Goal: Task Accomplishment & Management: Use online tool/utility

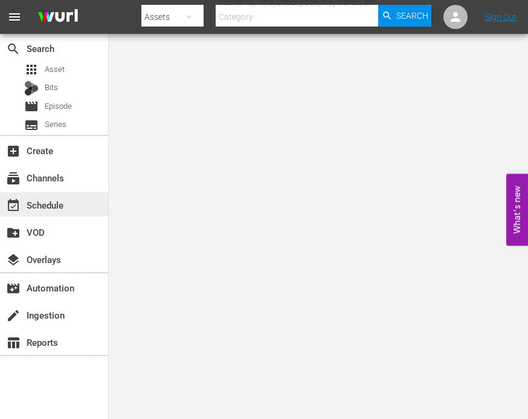
click at [52, 207] on div "event_available Schedule" at bounding box center [34, 203] width 68 height 11
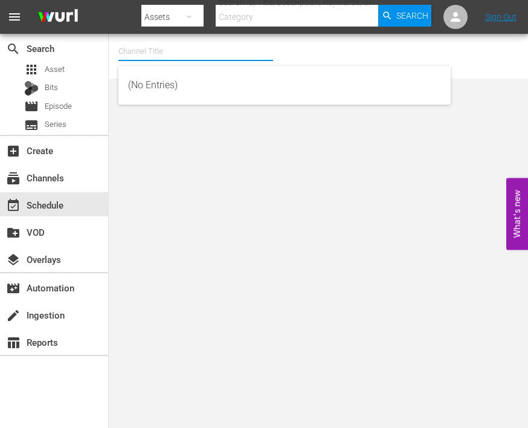
click at [179, 51] on input "text" at bounding box center [195, 51] width 155 height 29
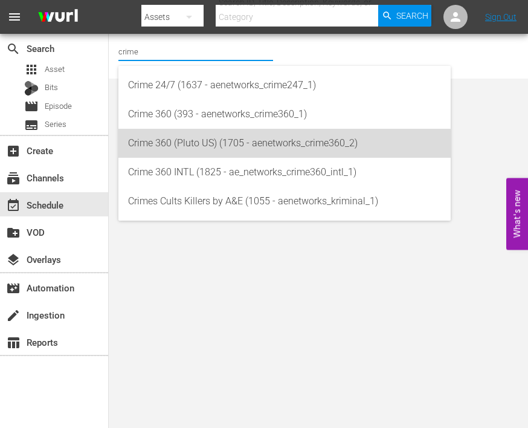
click at [194, 149] on div "Crime 360 (Pluto US) (1705 - aenetworks_crime360_2)" at bounding box center [284, 143] width 313 height 29
type input "Crime 360 (Pluto US) (1705 - aenetworks_crime360_2)"
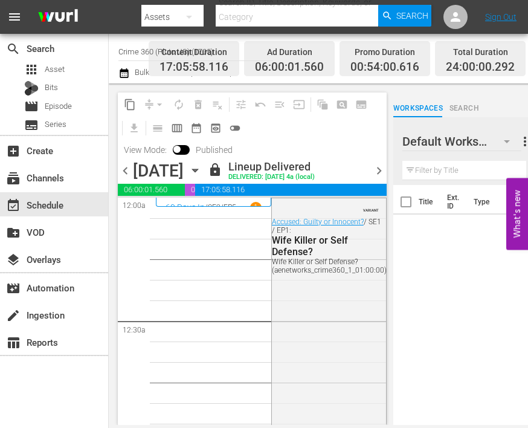
click at [202, 167] on icon "button" at bounding box center [195, 170] width 13 height 13
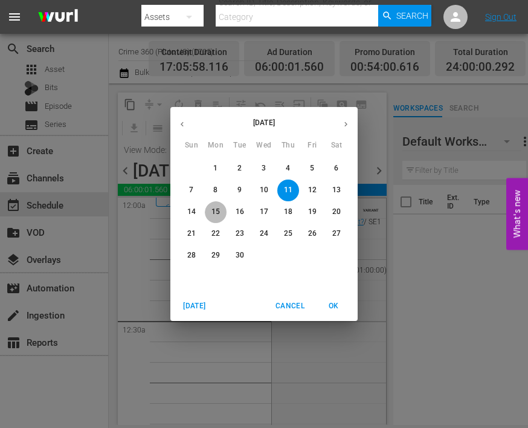
click at [217, 206] on button "15" at bounding box center [216, 212] width 22 height 22
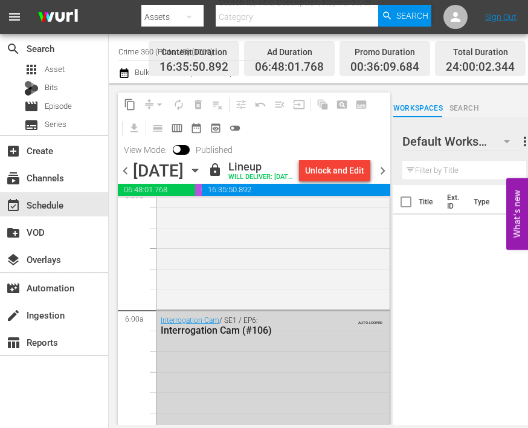
scroll to position [1390, 0]
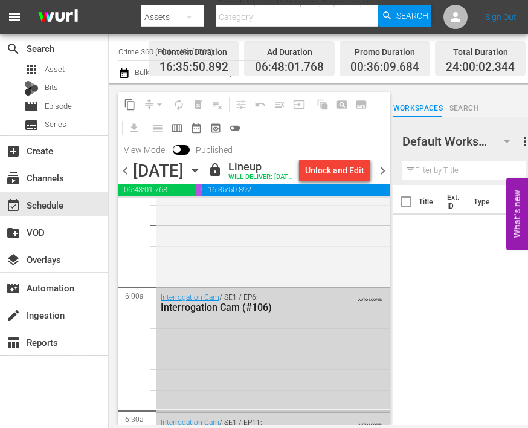
click at [202, 175] on icon "button" at bounding box center [195, 170] width 13 height 13
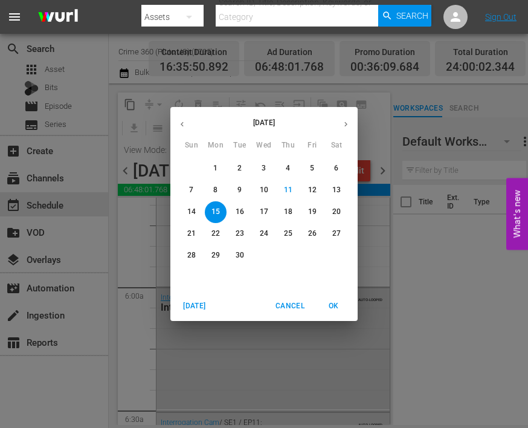
click at [248, 209] on span "16" at bounding box center [240, 212] width 22 height 10
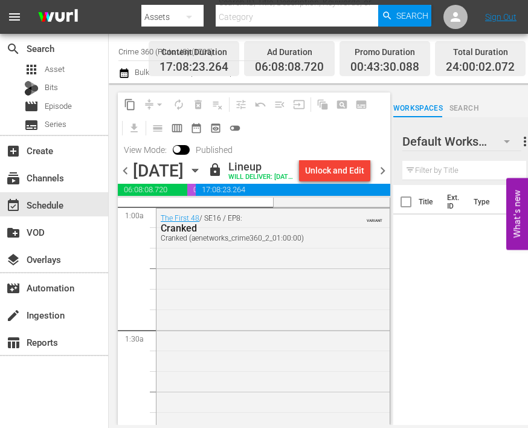
scroll to position [242, 0]
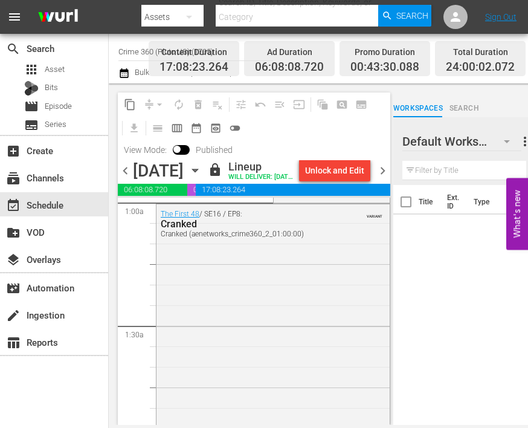
click at [405, 264] on div "Title Ext. ID Type Duration" at bounding box center [465, 306] width 142 height 242
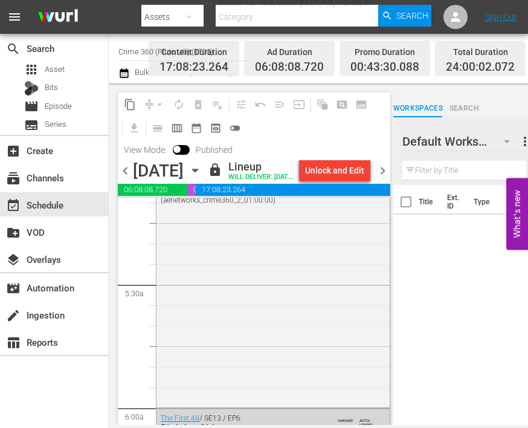
scroll to position [1209, 0]
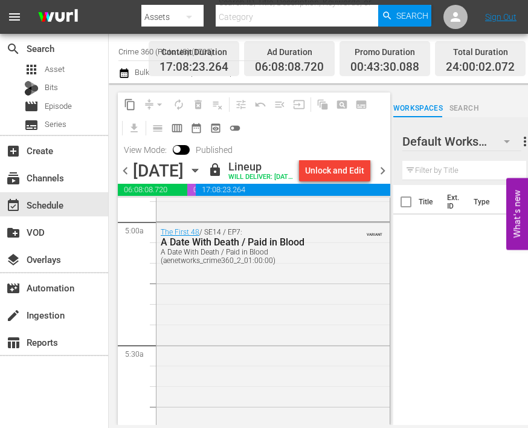
click at [202, 177] on icon "button" at bounding box center [195, 170] width 13 height 13
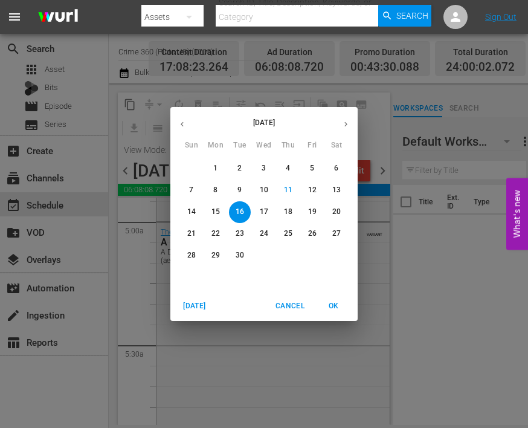
click at [262, 211] on p "17" at bounding box center [264, 212] width 8 height 10
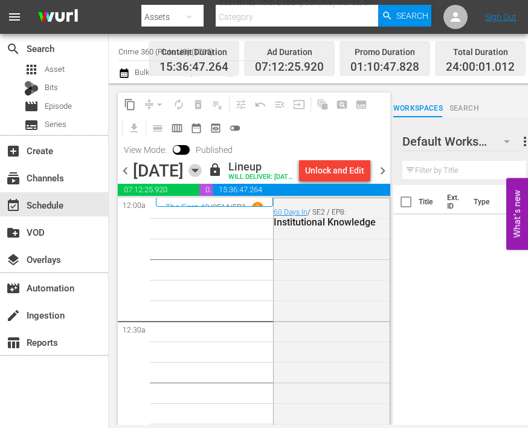
click at [202, 177] on icon "button" at bounding box center [195, 170] width 13 height 13
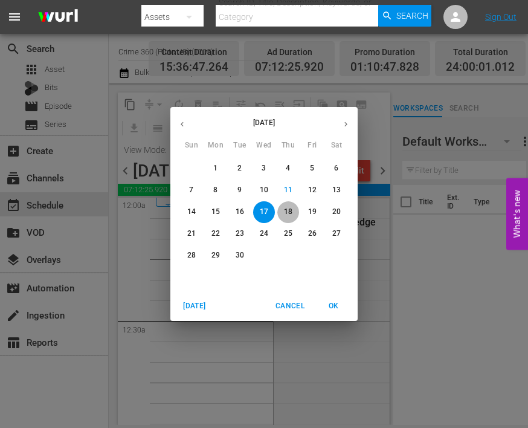
click at [288, 206] on button "18" at bounding box center [288, 212] width 22 height 22
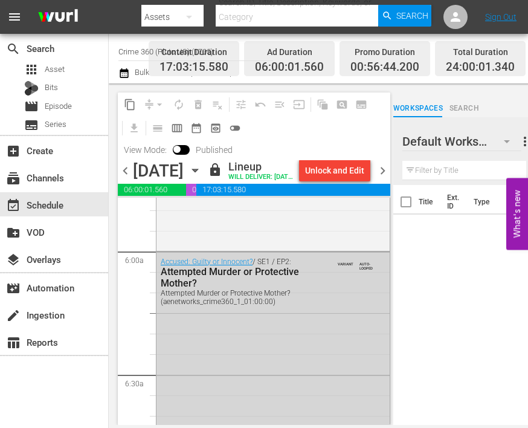
scroll to position [1451, 0]
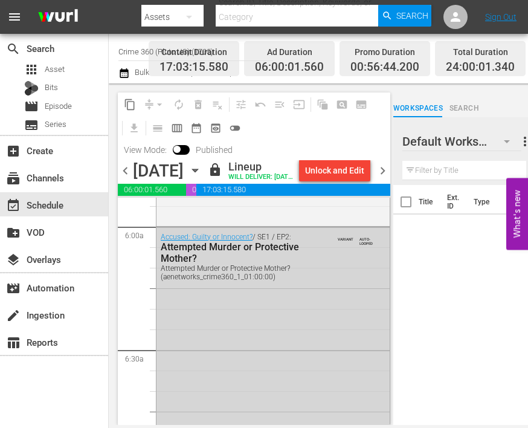
click at [202, 177] on icon "button" at bounding box center [195, 170] width 13 height 13
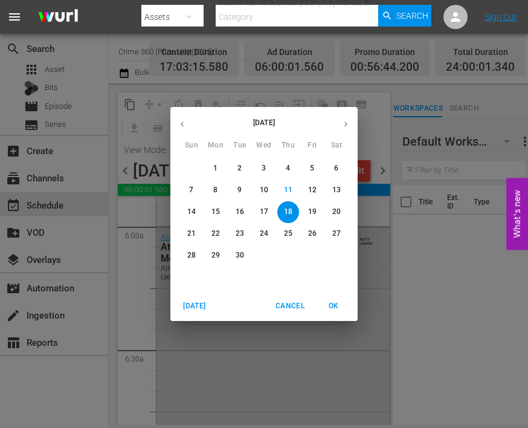
click at [314, 217] on button "19" at bounding box center [313, 212] width 22 height 22
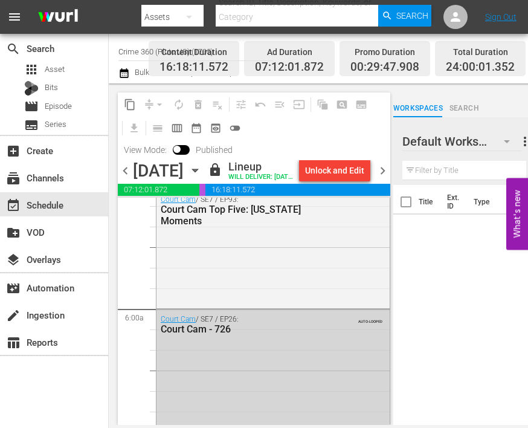
scroll to position [1390, 0]
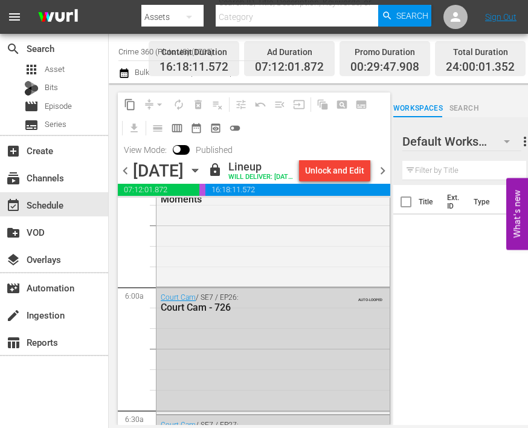
click at [198, 172] on icon "button" at bounding box center [194, 170] width 5 height 3
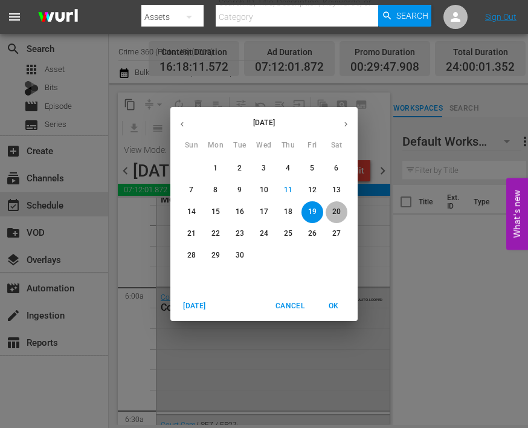
click at [334, 210] on p "20" at bounding box center [336, 212] width 8 height 10
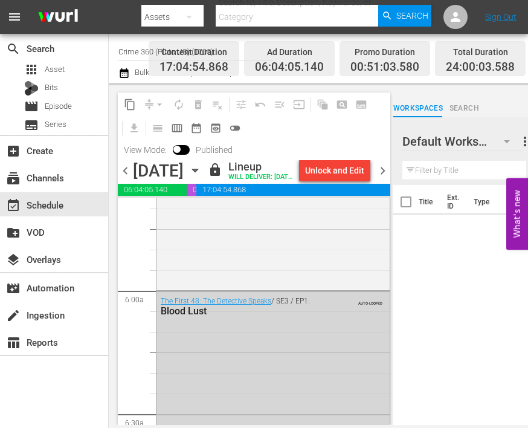
scroll to position [1390, 0]
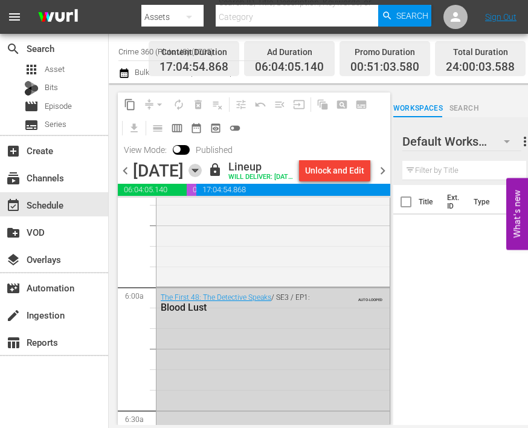
click at [198, 172] on icon "button" at bounding box center [194, 170] width 5 height 3
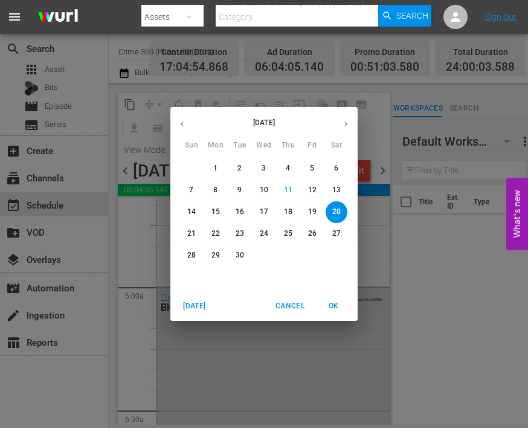
click at [190, 230] on p "21" at bounding box center [191, 234] width 8 height 10
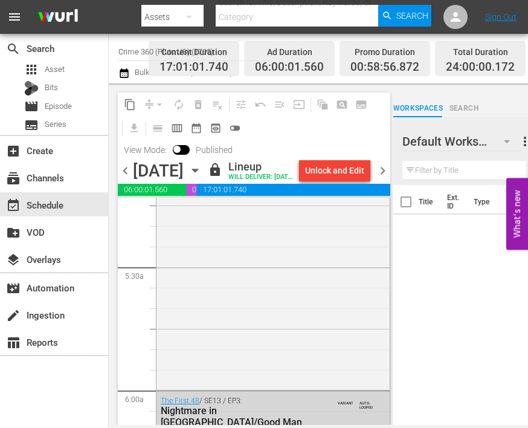
scroll to position [1330, 0]
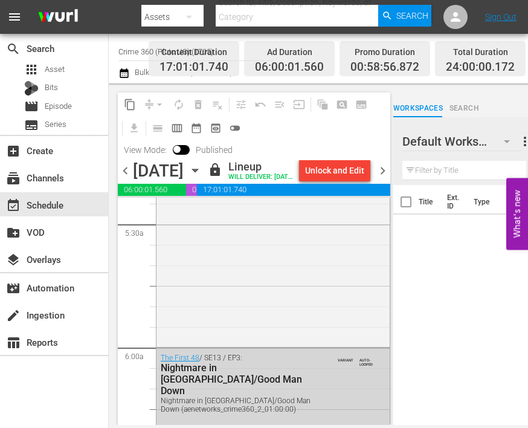
click at [184, 181] on div "[DATE]" at bounding box center [158, 171] width 51 height 20
click at [80, 199] on div "event_available Schedule" at bounding box center [54, 204] width 108 height 24
click at [49, 206] on div "event_available Schedule" at bounding box center [34, 203] width 68 height 11
click at [130, 50] on input "Crime 360 (Pluto US) (1705)" at bounding box center [195, 51] width 155 height 29
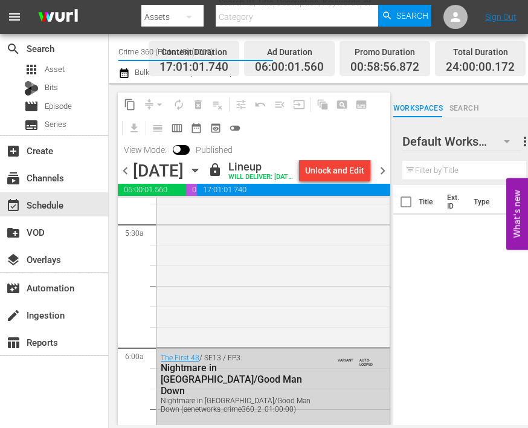
click at [130, 50] on input "Crime 360 (Pluto US) (1705)" at bounding box center [195, 51] width 155 height 29
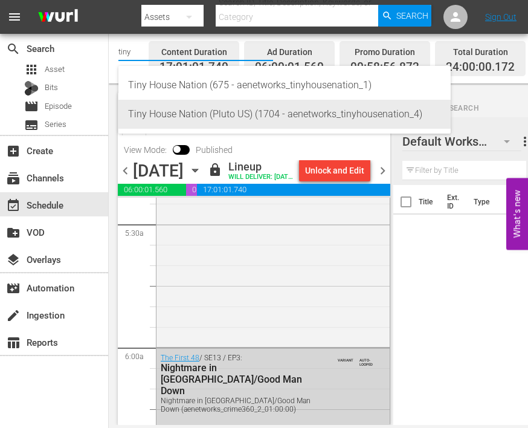
click at [183, 119] on div "Tiny House Nation (Pluto US) (1704 - aenetworks_tinyhousenation_4)" at bounding box center [284, 114] width 313 height 29
type input "Tiny House Nation (Pluto US) (1704 - aenetworks_tinyhousenation_4)"
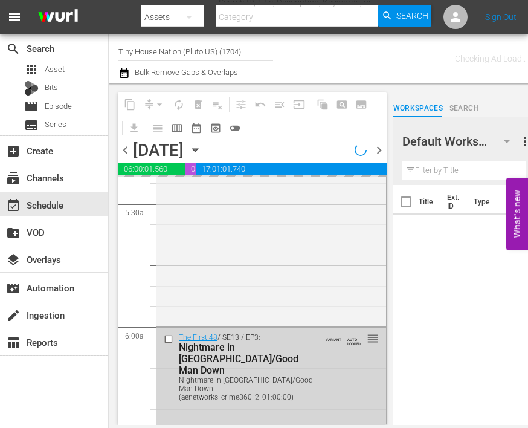
click at [198, 150] on icon "button" at bounding box center [194, 150] width 5 height 3
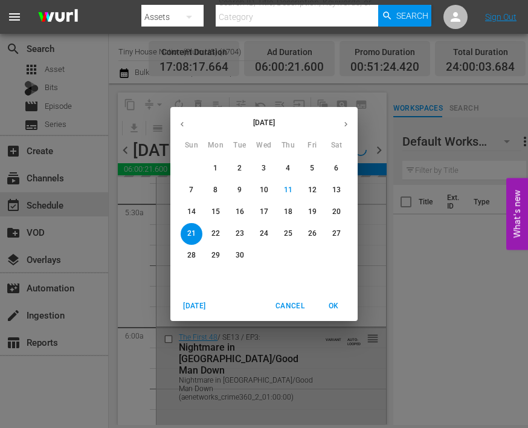
click at [218, 209] on p "15" at bounding box center [216, 212] width 8 height 10
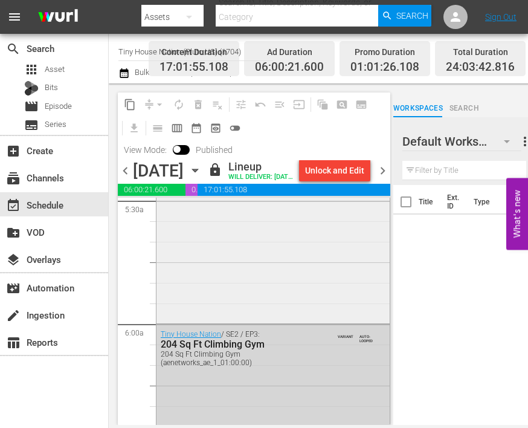
scroll to position [1390, 0]
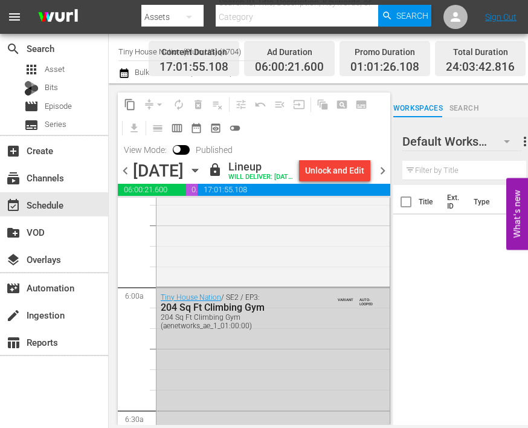
click at [202, 177] on icon "button" at bounding box center [195, 170] width 13 height 13
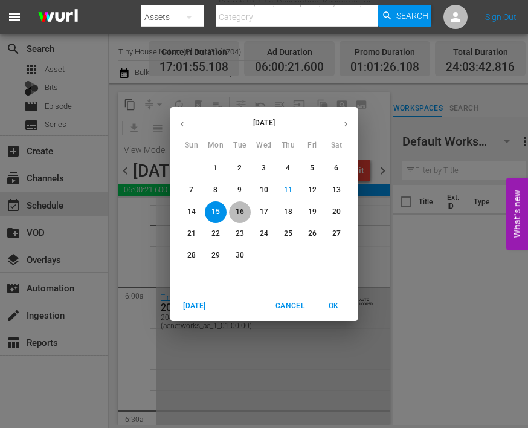
click at [241, 209] on p "16" at bounding box center [240, 212] width 8 height 10
